Goal: Information Seeking & Learning: Learn about a topic

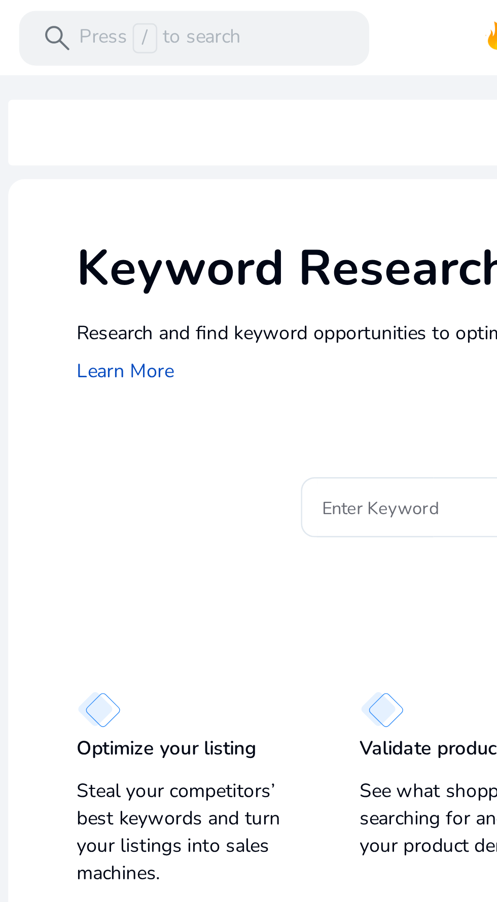
click at [126, 296] on p "Steal your competitors’ best keywords and turn your listings into sales machine…" at bounding box center [112, 309] width 85 height 41
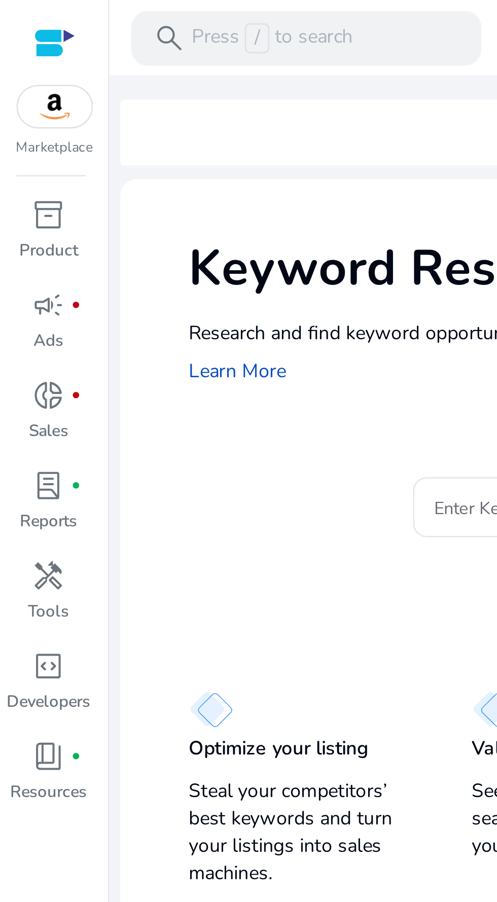
click at [17, 86] on span "inventory_2" at bounding box center [18, 80] width 12 height 12
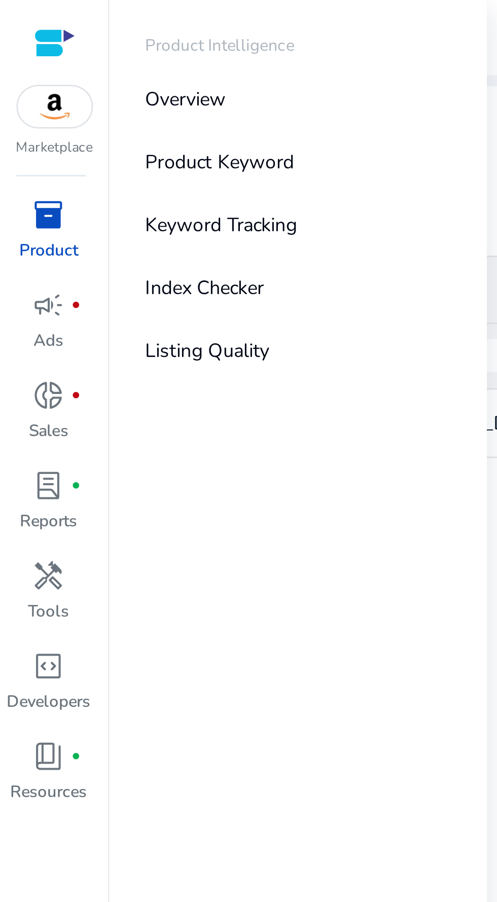
click at [64, 57] on p "Product Keyword" at bounding box center [81, 60] width 55 height 11
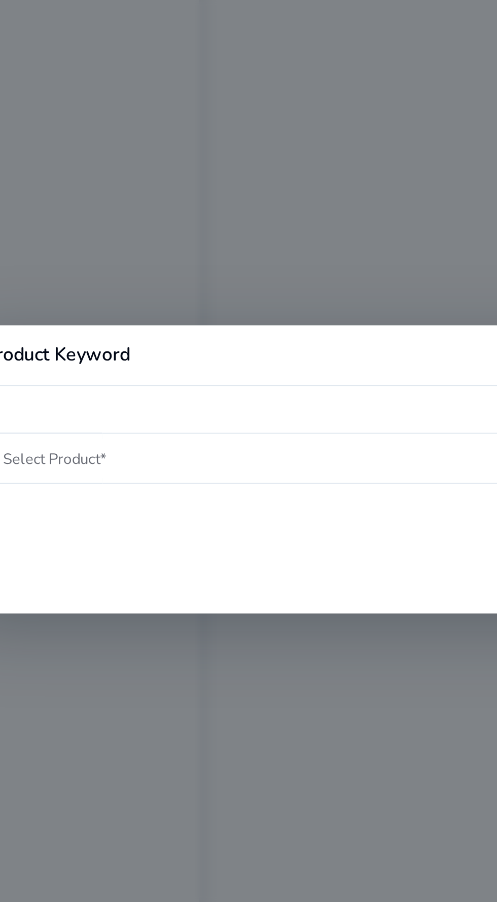
scroll to position [28, 0]
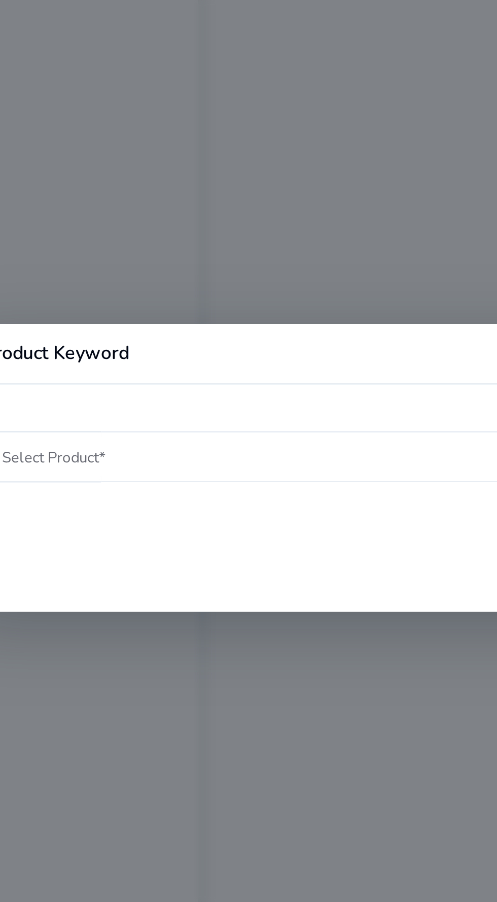
click at [224, 447] on input "Select Product*" at bounding box center [248, 446] width 306 height 11
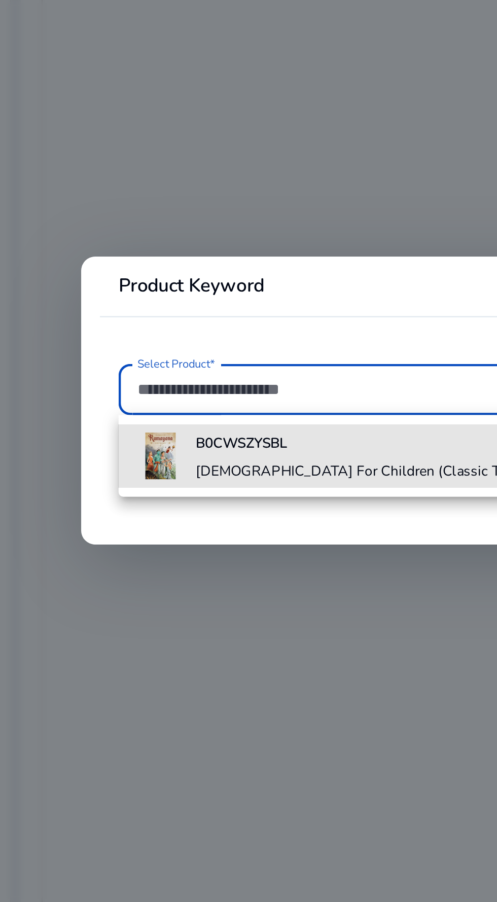
click at [184, 473] on h4 "B0CWSZYSBL" at bounding box center [234, 470] width 226 height 8
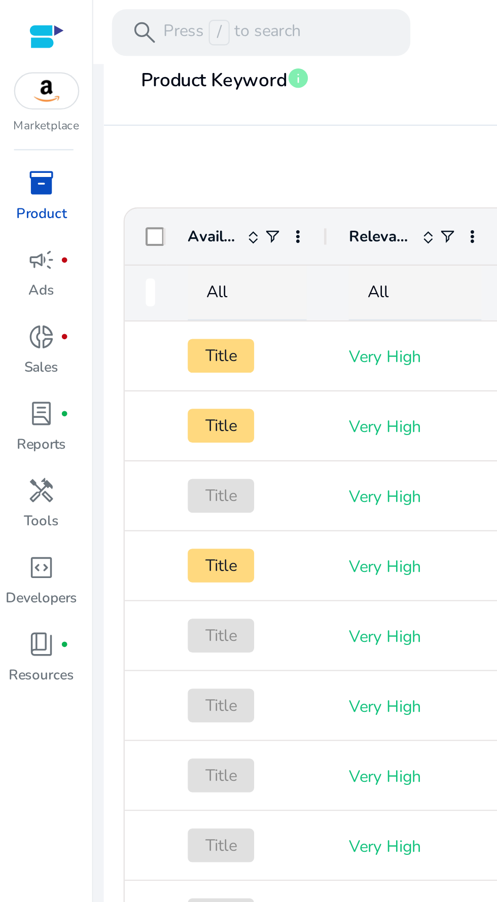
click at [20, 13] on div at bounding box center [20, 16] width 15 height 12
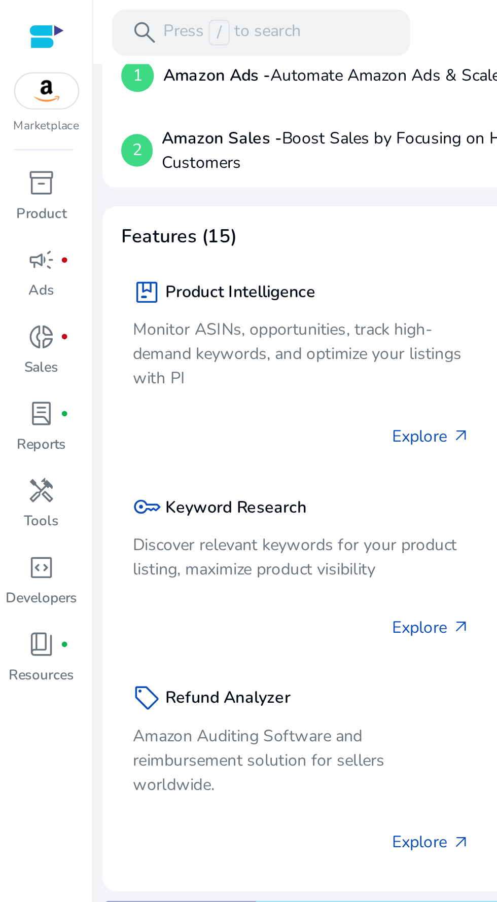
scroll to position [59, 0]
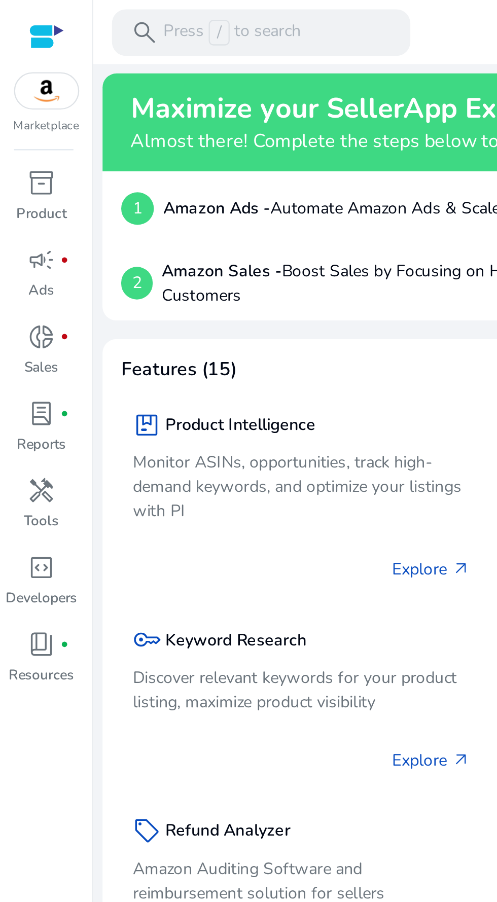
click at [24, 13] on div at bounding box center [20, 16] width 15 height 12
click at [19, 43] on img at bounding box center [20, 39] width 27 height 15
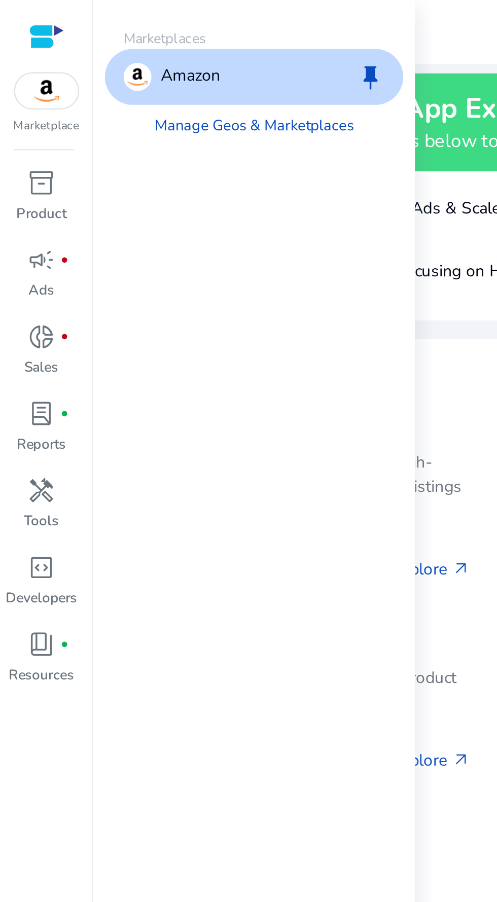
click at [17, 88] on p "Product" at bounding box center [18, 92] width 22 height 9
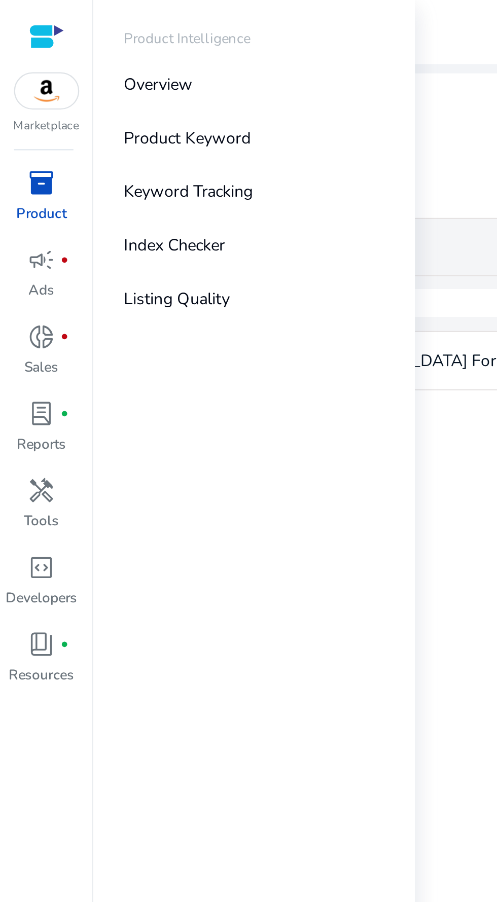
click at [16, 216] on span "handyman" at bounding box center [18, 213] width 12 height 12
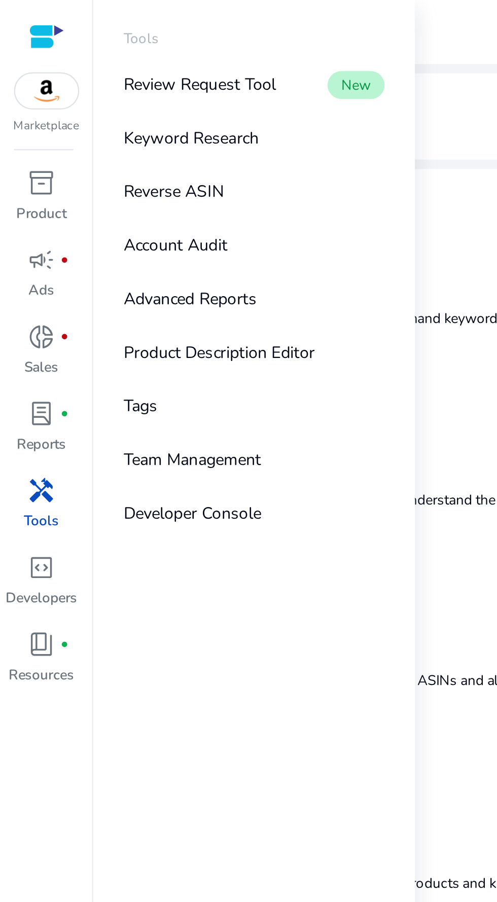
click at [73, 82] on p "Reverse ASIN" at bounding box center [76, 83] width 44 height 11
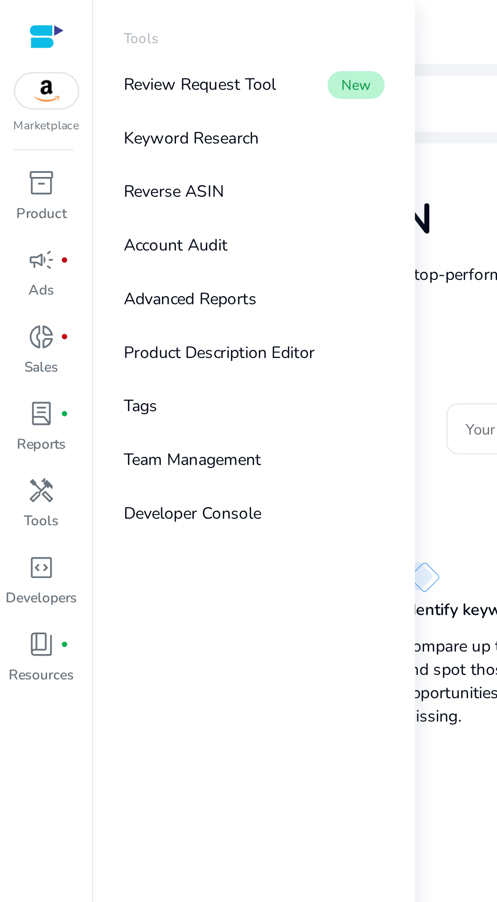
click at [202, 183] on input "Your next big win starts here—enter an ASIN" at bounding box center [281, 186] width 158 height 11
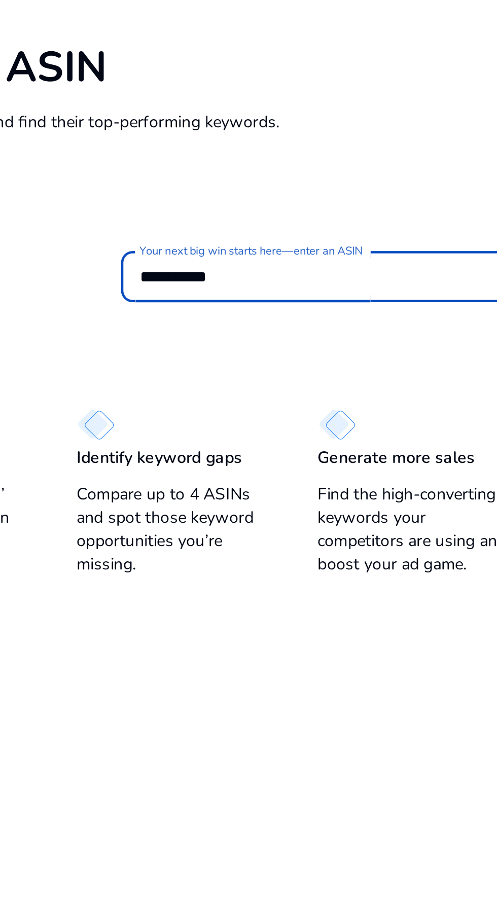
click at [317, 188] on input "**********" at bounding box center [281, 186] width 158 height 11
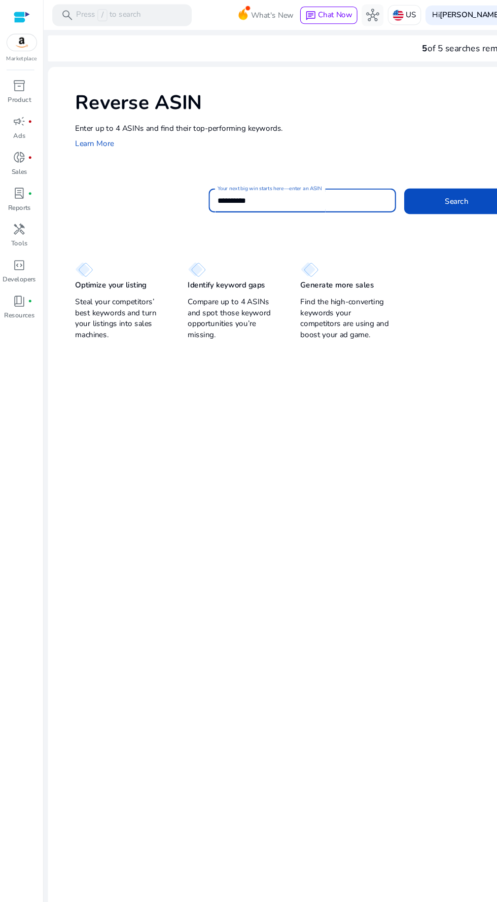
type input "**********"
click at [424, 186] on span "Search" at bounding box center [425, 187] width 22 height 11
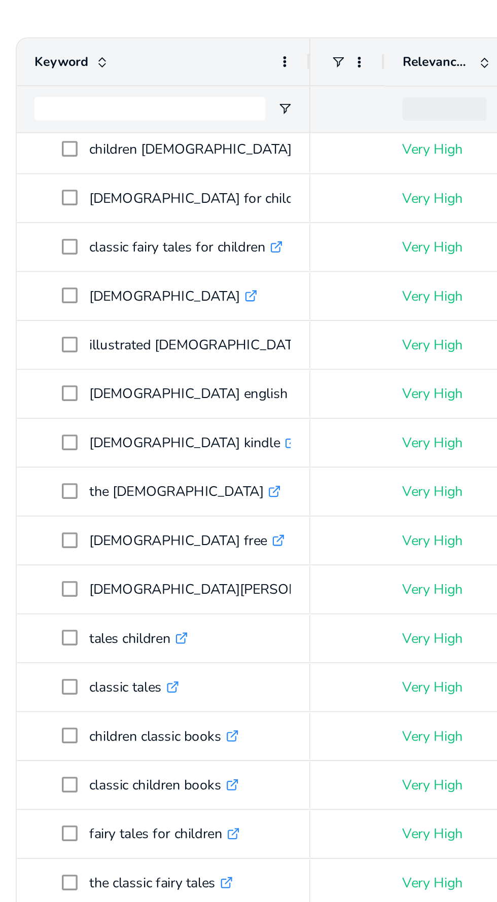
scroll to position [0, 49]
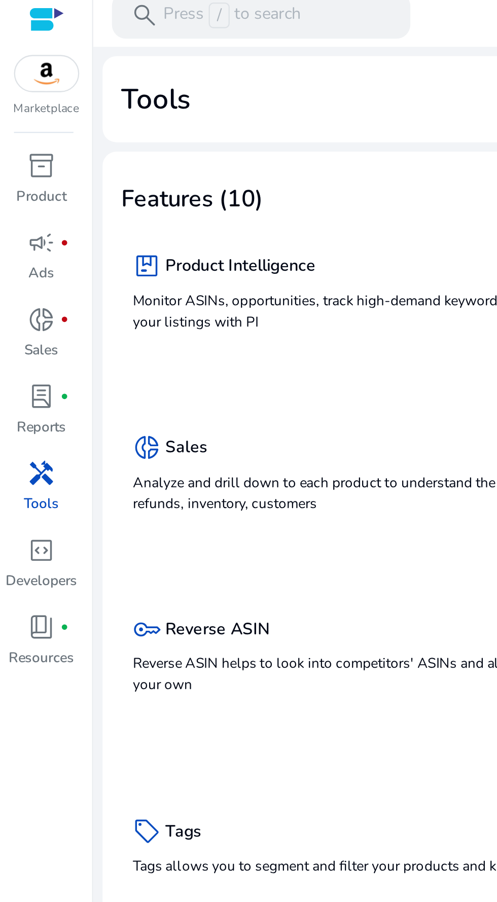
click at [90, 291] on div "key Reverse ASIN Reverse ASIN helps to look into competitors' ASINs and also co…" at bounding box center [159, 293] width 203 height 39
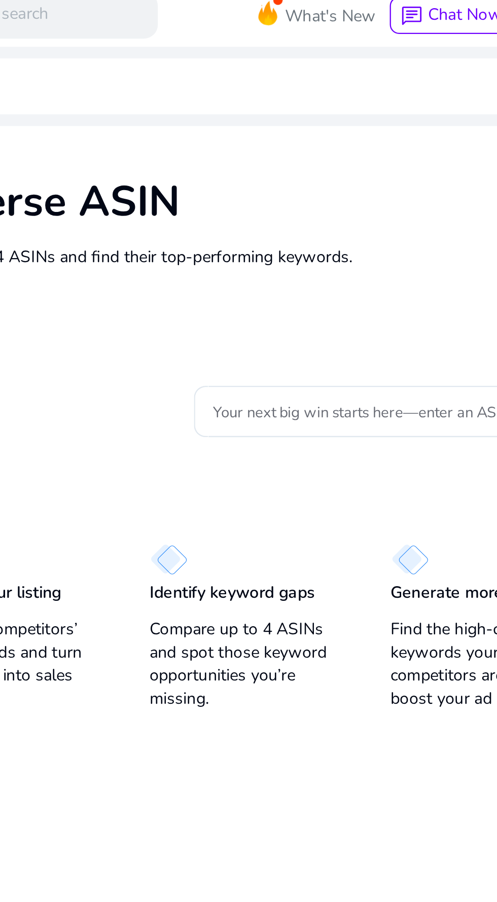
click at [287, 182] on input "Your next big win starts here—enter an ASIN" at bounding box center [281, 186] width 158 height 11
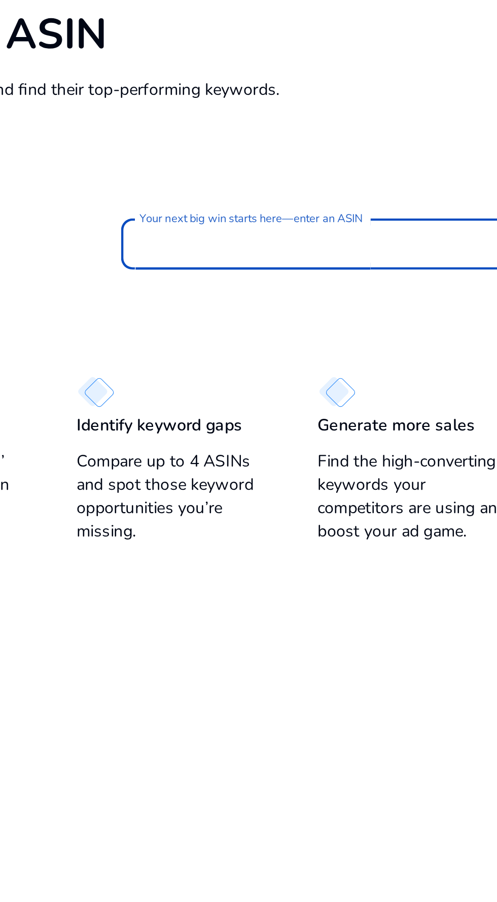
click at [296, 186] on input "Your next big win starts here—enter an ASIN" at bounding box center [281, 186] width 158 height 11
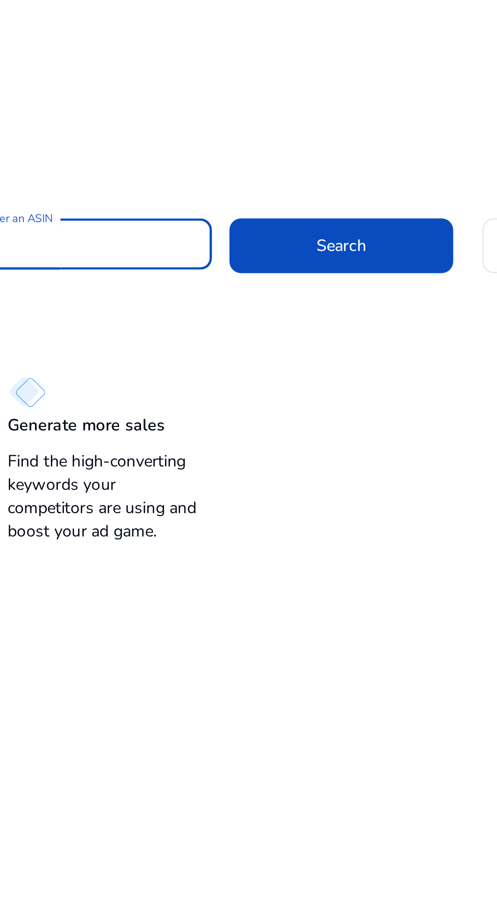
type input "**********"
click at [430, 186] on span "Search" at bounding box center [425, 187] width 22 height 11
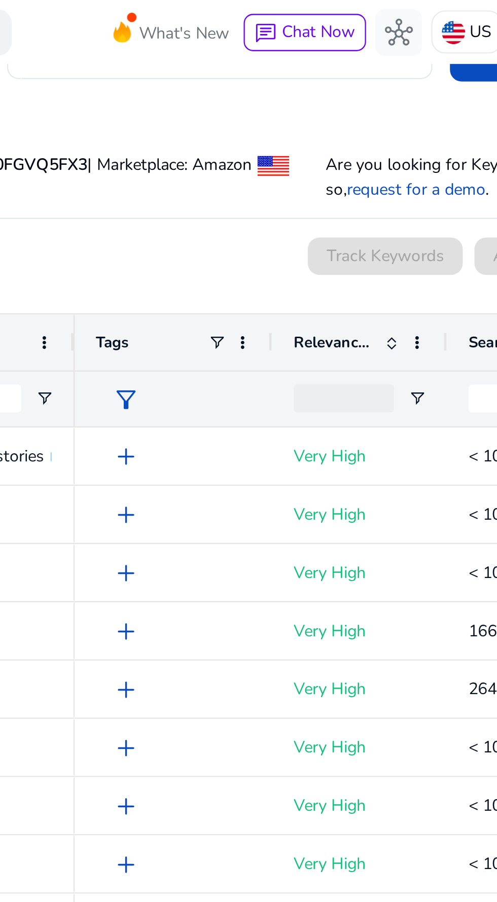
scroll to position [65, 0]
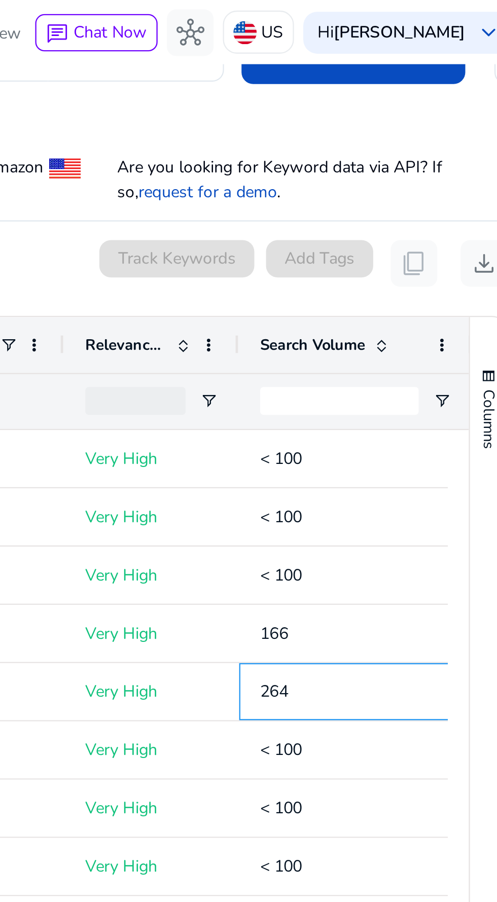
click at [405, 296] on p "264" at bounding box center [418, 301] width 83 height 21
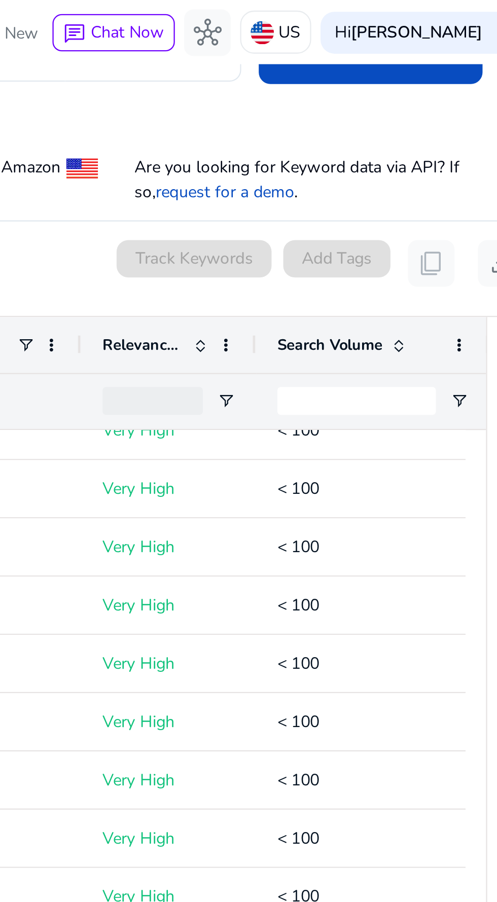
scroll to position [150, 0]
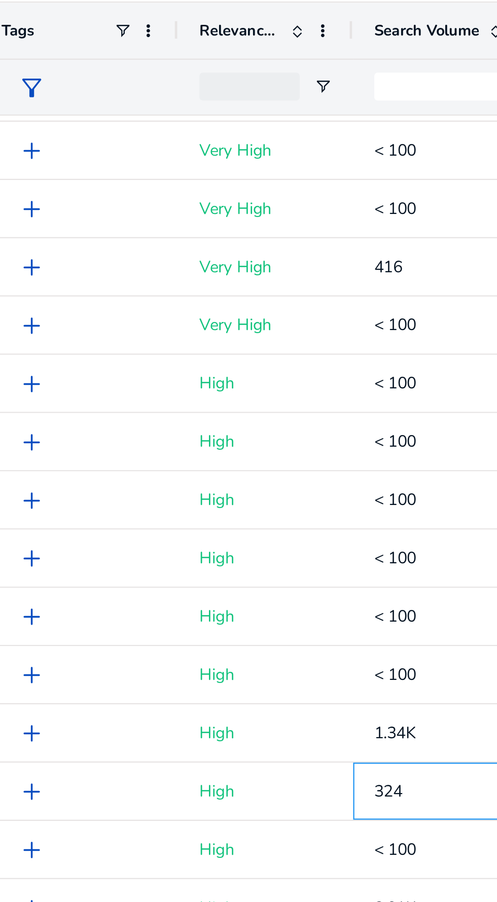
click at [391, 416] on p "324" at bounding box center [418, 417] width 83 height 21
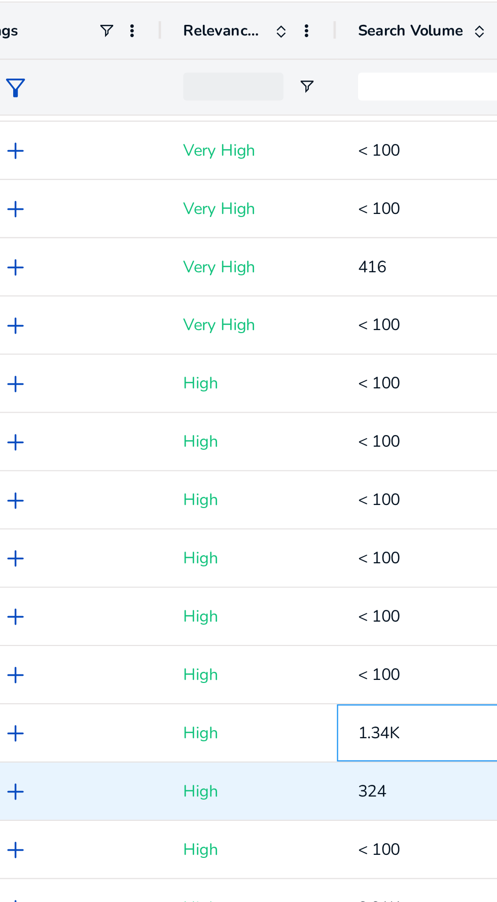
click at [398, 391] on p "1.34K" at bounding box center [418, 391] width 83 height 21
